Goal: Information Seeking & Learning: Check status

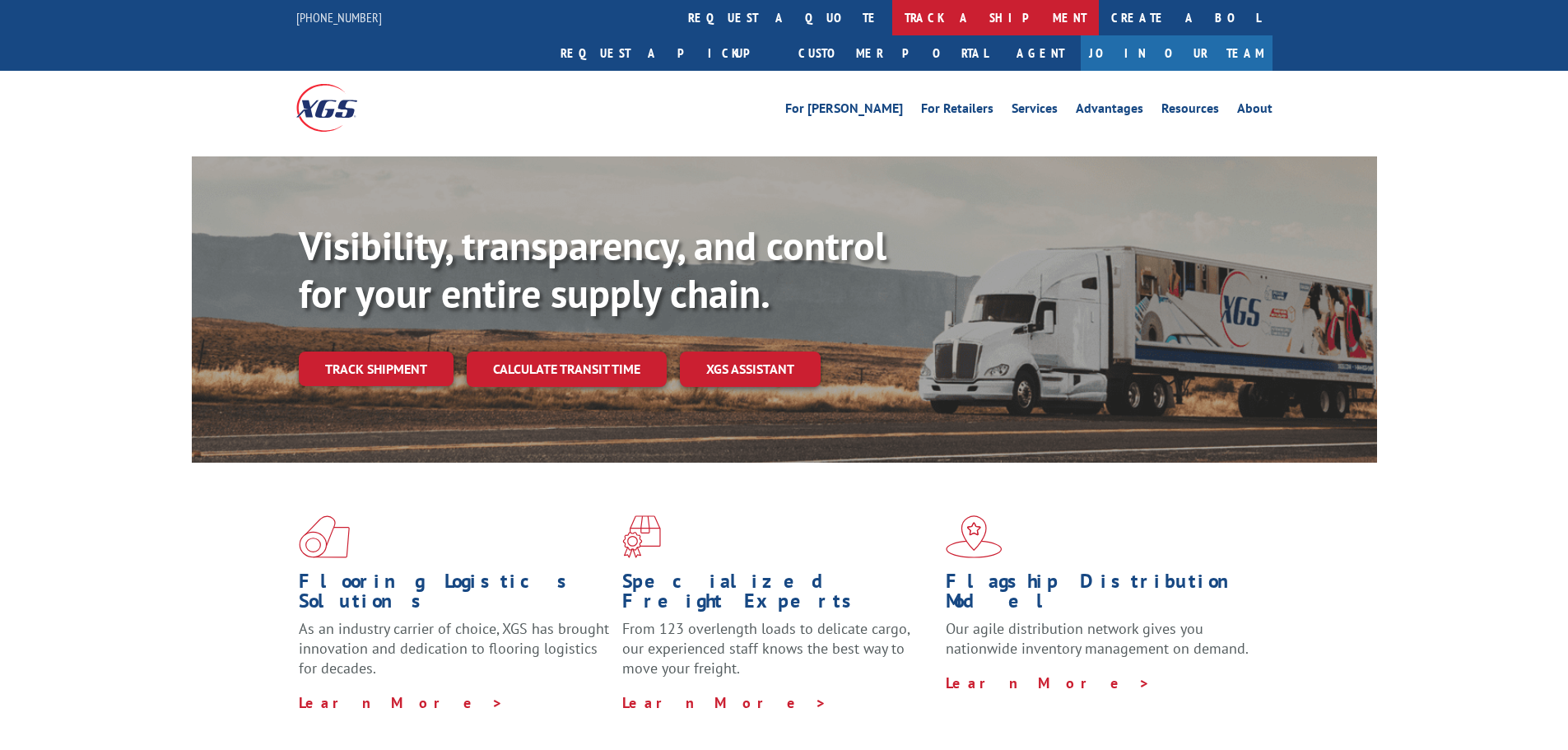
click at [892, 11] on link "track a shipment" at bounding box center [996, 17] width 207 height 35
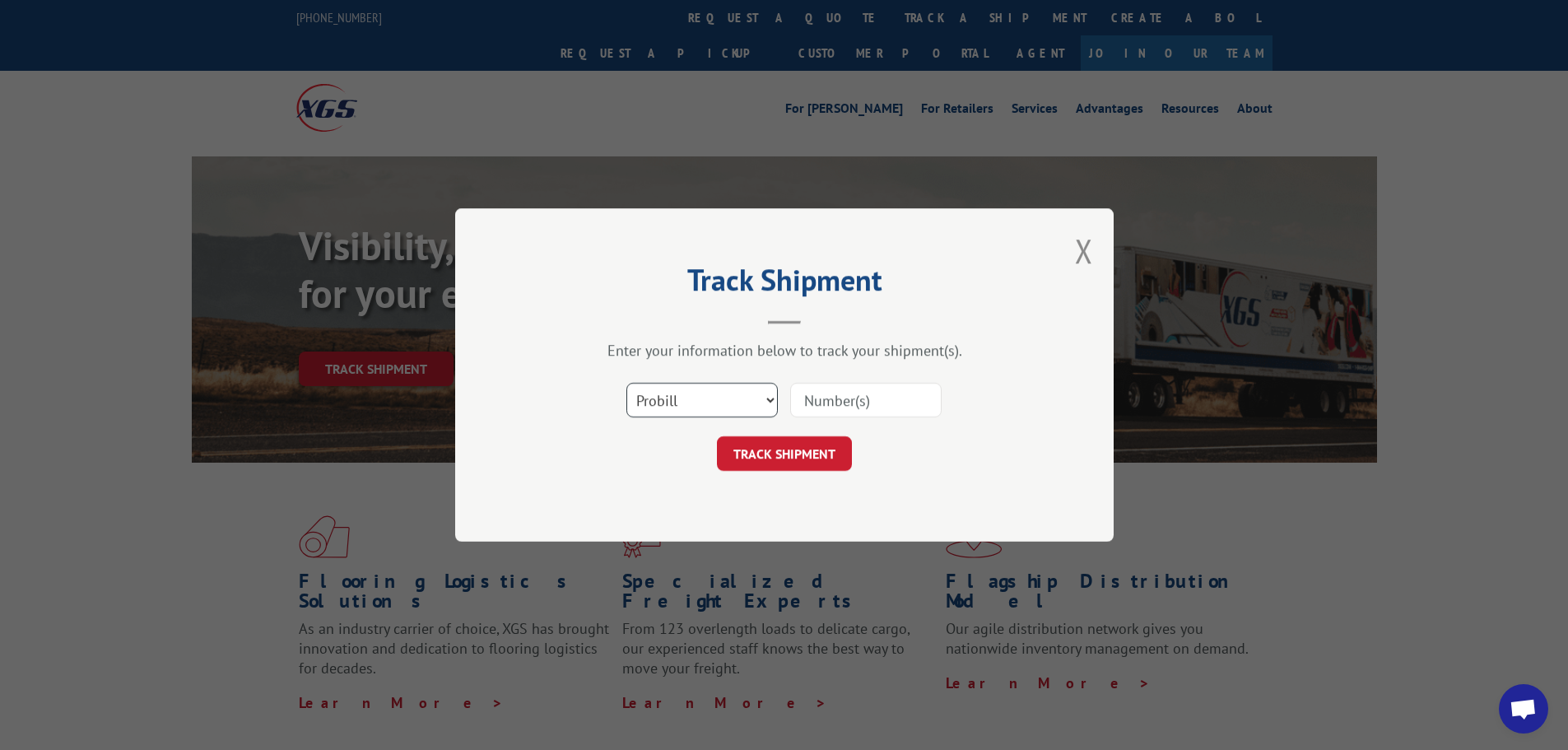
click at [658, 389] on select "Select category... Probill BOL PO" at bounding box center [702, 400] width 151 height 34
select select "bol"
click at [626, 383] on select "Select category... Probill BOL PO" at bounding box center [702, 400] width 151 height 34
click at [826, 402] on input at bounding box center [865, 400] width 151 height 34
paste input "6200036818"
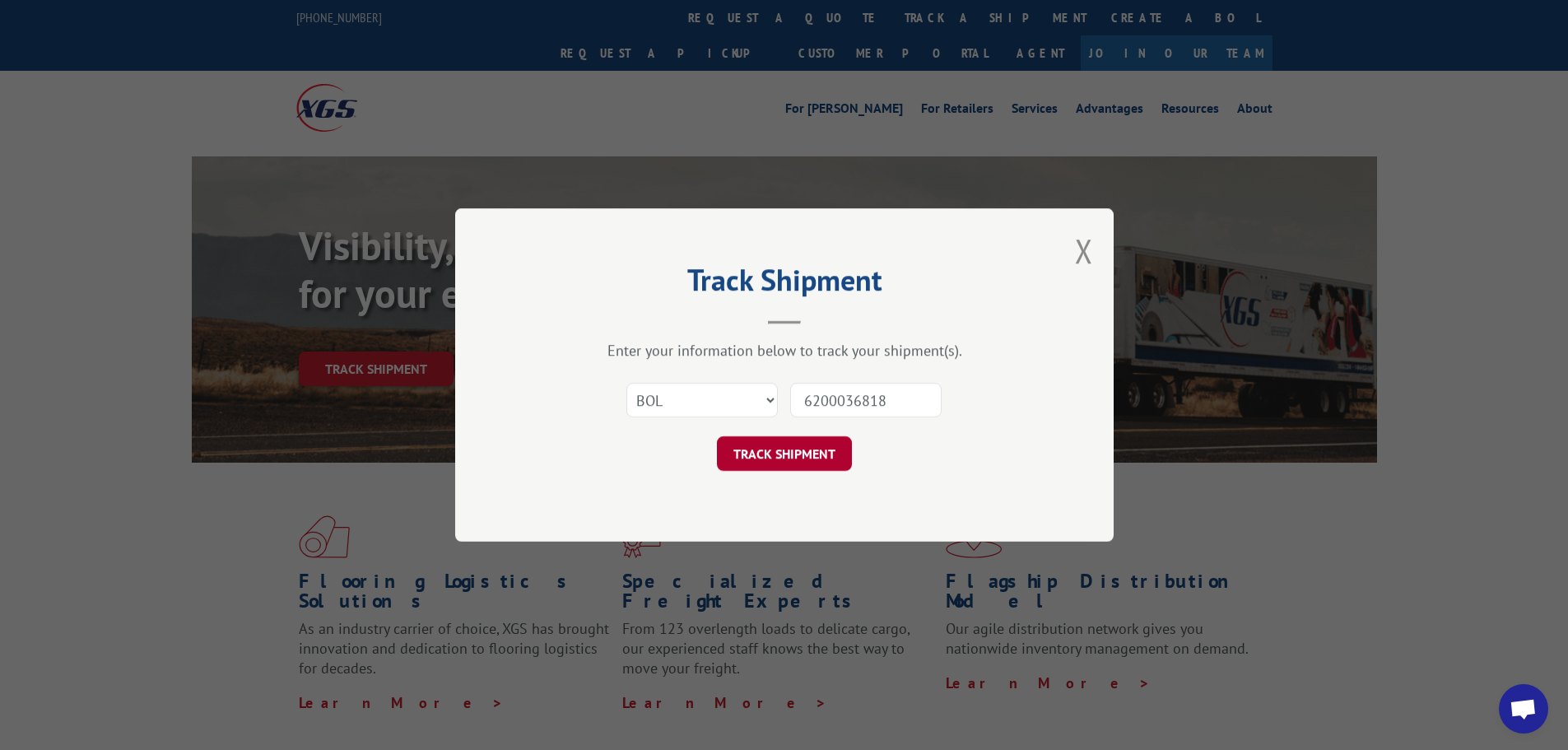
type input "6200036818"
click at [780, 449] on button "TRACK SHIPMENT" at bounding box center [784, 454] width 135 height 34
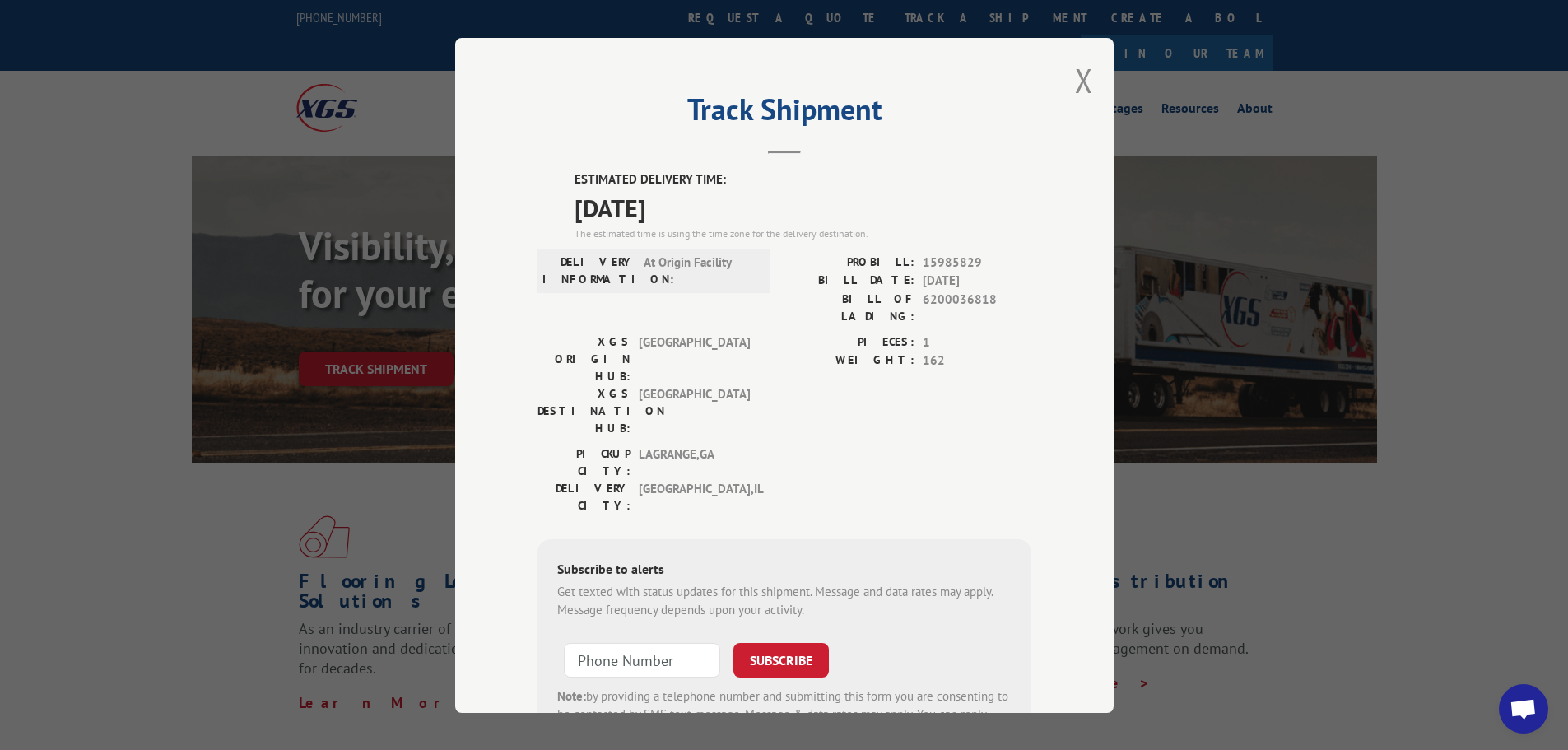
drag, startPoint x: 627, startPoint y: 146, endPoint x: 628, endPoint y: 156, distance: 10.0
click at [627, 146] on header "Track Shipment" at bounding box center [784, 125] width 494 height 56
click at [1076, 81] on button "Close modal" at bounding box center [1084, 80] width 18 height 44
